Goal: Entertainment & Leisure: Consume media (video, audio)

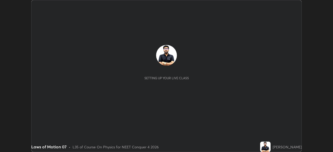
scroll to position [152, 332]
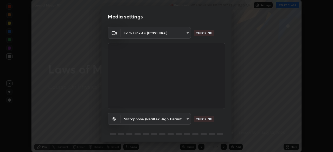
type input "f9c9e40c1fdfe5ebbc4e1433fe736b883486ebc84e0c1da292a4ca4c1bdb3432"
type input "cc6b24f64f306b83a819cfe3ad69ec83db29d8ed6e53624fa730e1126e555d50"
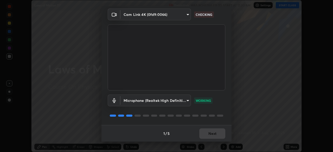
click at [209, 133] on div "1 / 5 Next" at bounding box center [166, 133] width 130 height 17
click at [209, 135] on div "1 / 5 Next" at bounding box center [166, 133] width 130 height 17
click at [210, 137] on div "1 / 5 Next" at bounding box center [166, 133] width 130 height 17
click at [208, 135] on div "1 / 5 Next" at bounding box center [166, 133] width 130 height 17
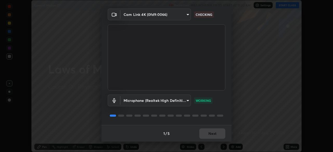
click at [209, 136] on div "1 / 5 Next" at bounding box center [166, 133] width 130 height 17
click at [213, 139] on div "1 / 5 Next" at bounding box center [166, 133] width 130 height 17
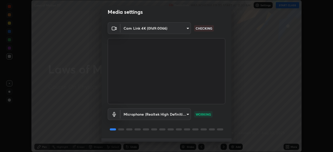
scroll to position [4, 0]
click at [185, 31] on body "Erase all Laws of Motion 07 Recording WAS SCHEDULED TO START AT 11:30 AM Settin…" at bounding box center [166, 76] width 333 height 152
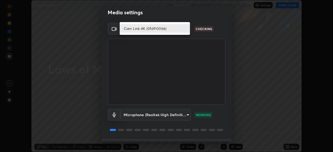
click at [181, 28] on li "Cam Link 4K (0fd9:0066)" at bounding box center [155, 28] width 70 height 9
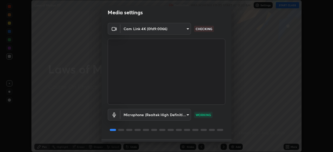
click at [166, 59] on video at bounding box center [166, 72] width 117 height 66
click at [251, 91] on div "Media settings Cam Link 4K (0fd9:0066) f9c9e40c1fdfe5ebbc4e1433fe736b883486ebc8…" at bounding box center [166, 76] width 333 height 152
